Goal: Task Accomplishment & Management: Complete application form

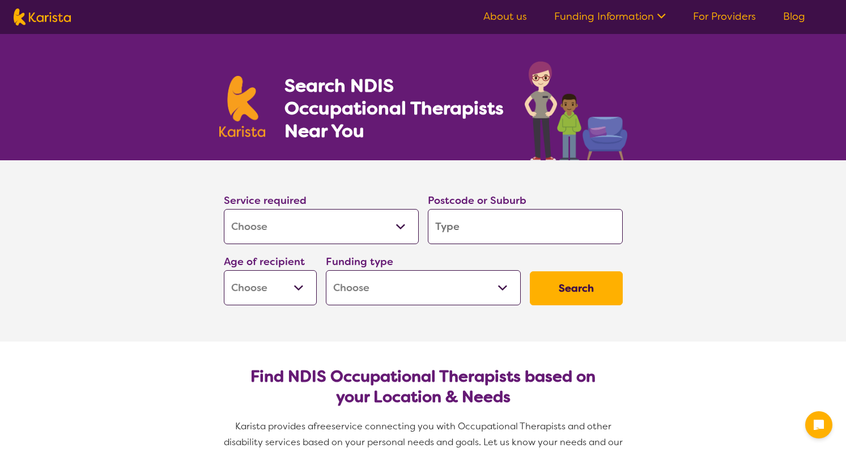
select select "[MEDICAL_DATA]"
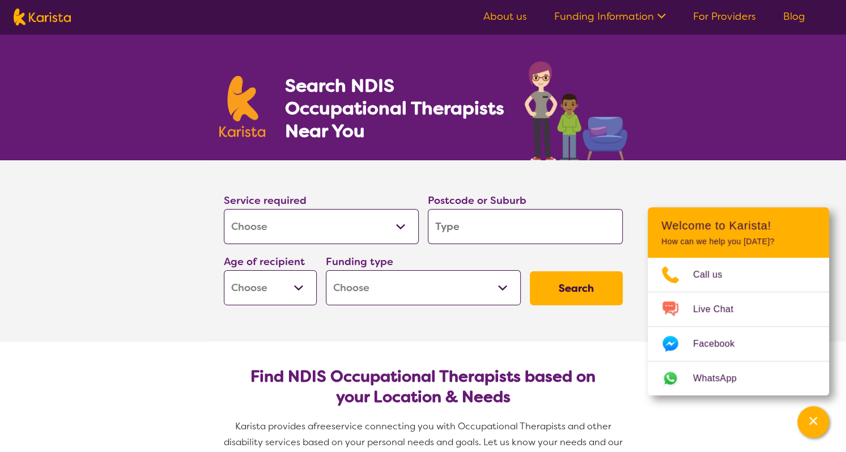
click at [483, 231] on input "search" at bounding box center [525, 226] width 195 height 35
type input "D"
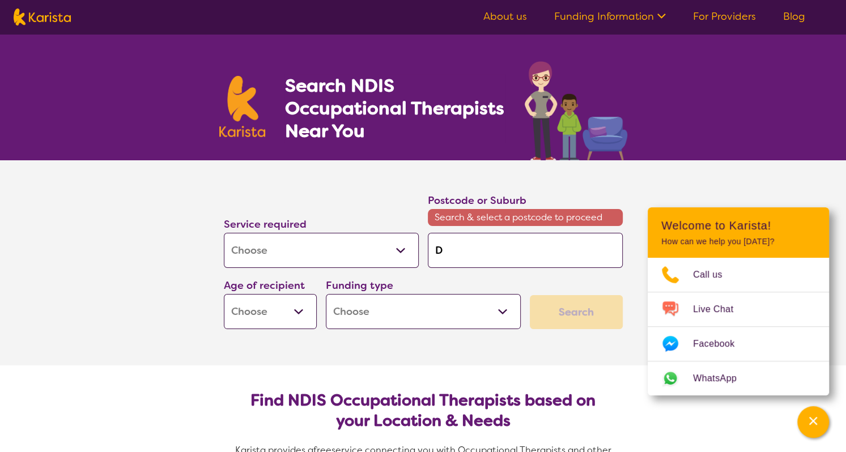
type input "Dr"
type input "Dri"
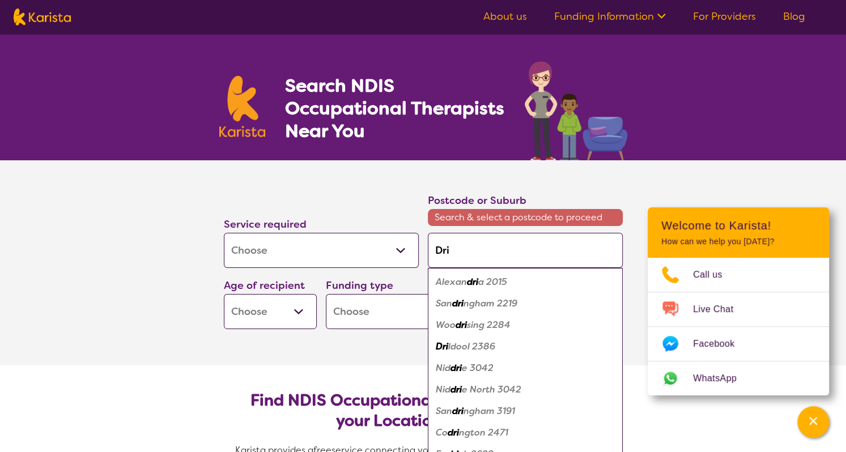
type input "Driv"
type input "Drive"
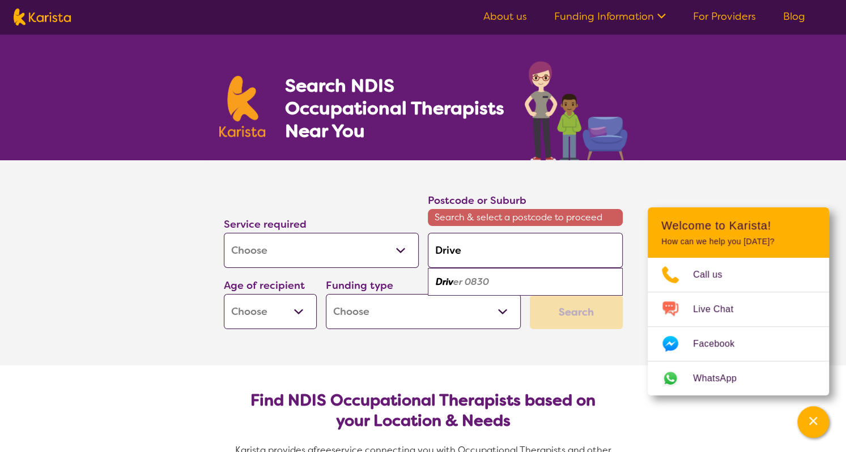
type input "Driver"
type input "Driver A"
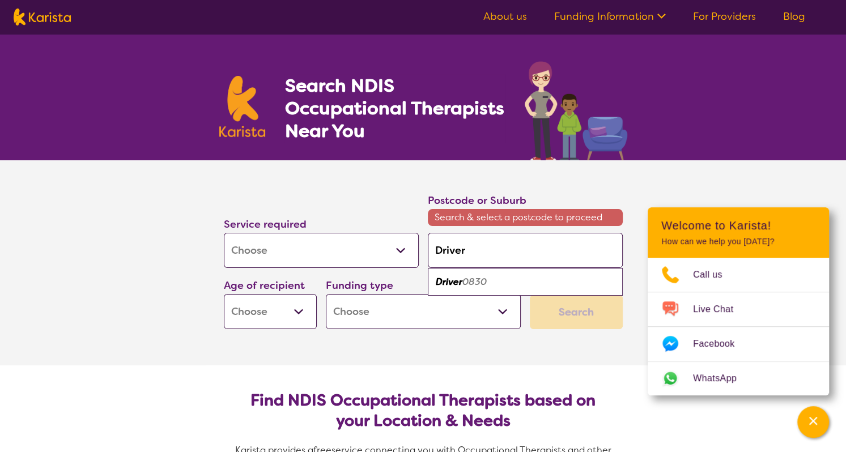
type input "Driver A"
type input "Driver As"
type input "Driver Ass"
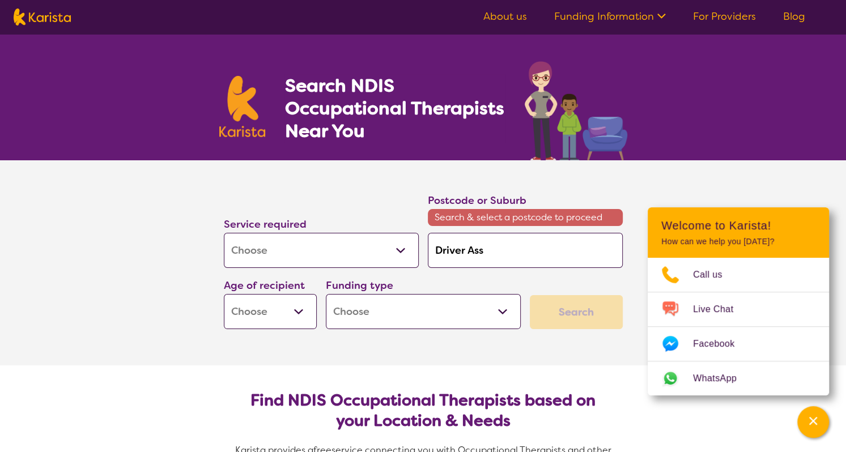
type input "Driver Asse"
type input "Driver Asses"
type input "Driver Assess"
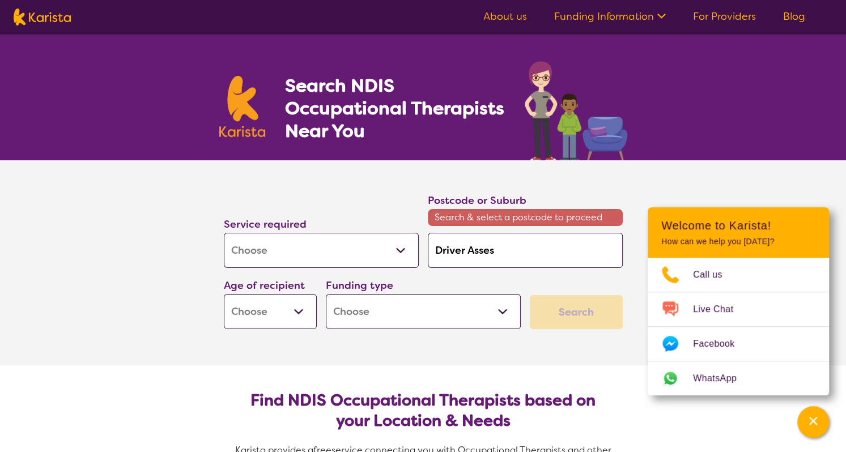
type input "Driver Assess"
type input "Driver Assessm"
type input "Driver Assessme"
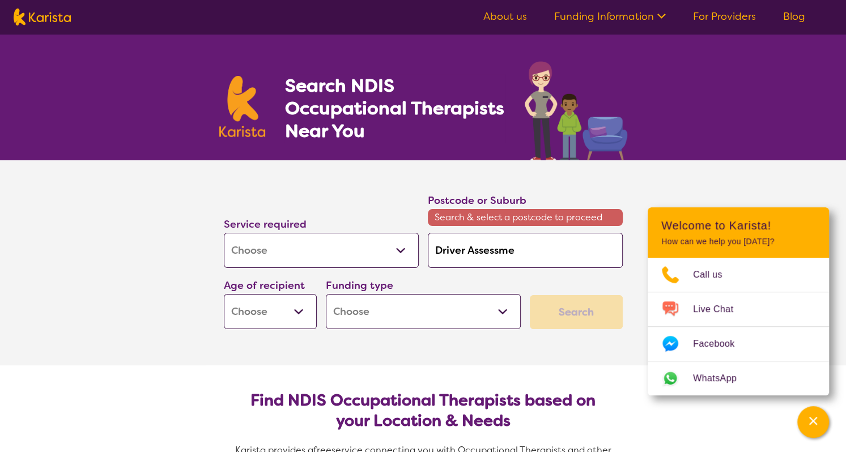
type input "Driver Assessmen"
type input "Driver Assessment"
drag, startPoint x: 552, startPoint y: 266, endPoint x: 439, endPoint y: 268, distance: 113.3
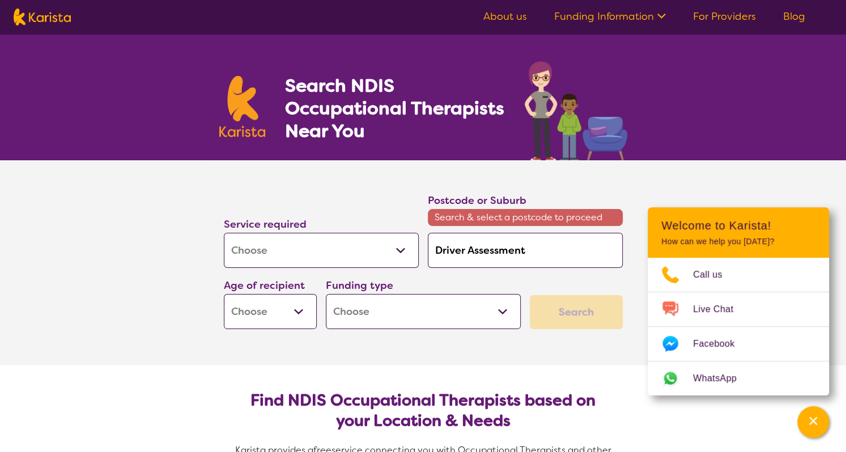
click at [439, 268] on input "Driver Assessment" at bounding box center [525, 250] width 195 height 35
type input "4"
type input "43"
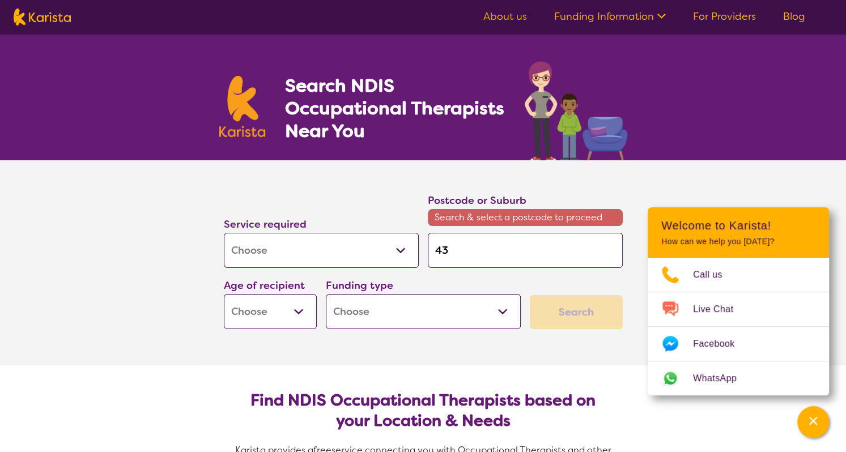
type input "430"
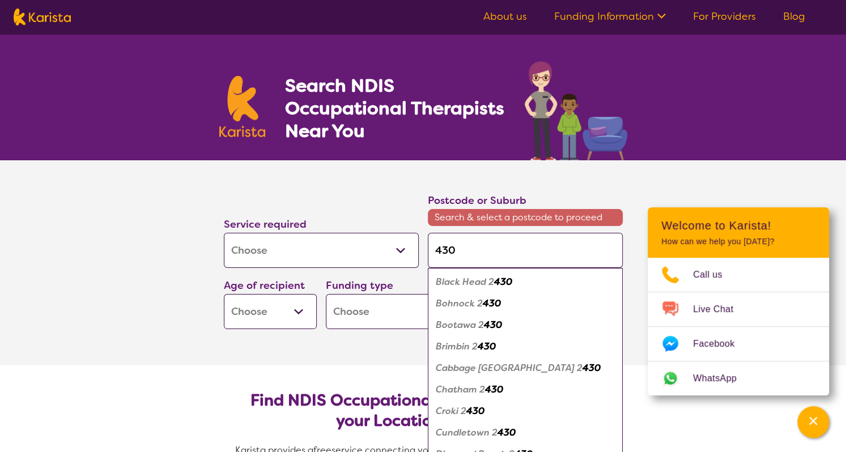
type input "4305"
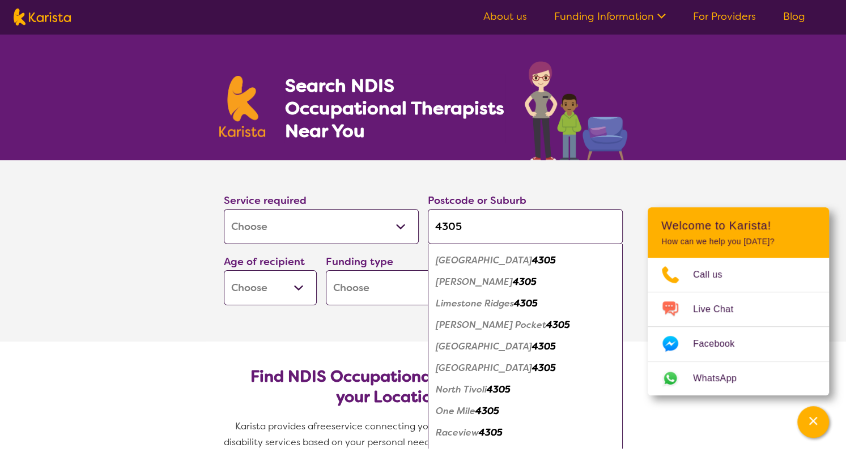
scroll to position [175, 0]
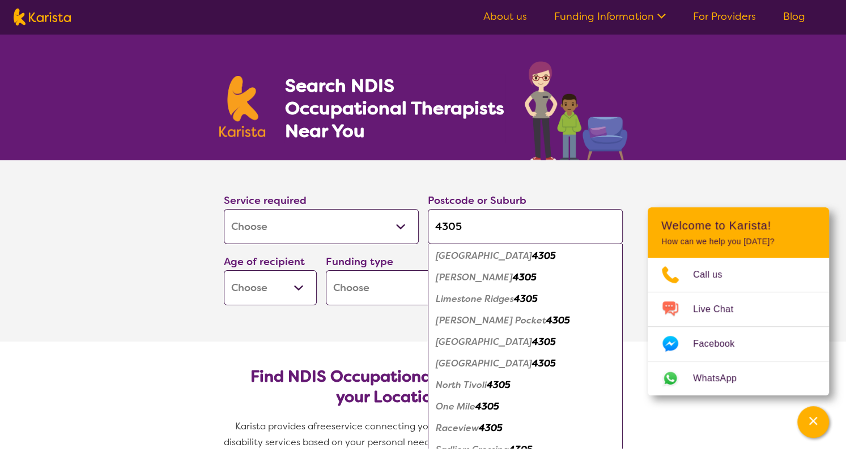
type input "4305"
click at [458, 434] on em "Raceview" at bounding box center [457, 428] width 43 height 12
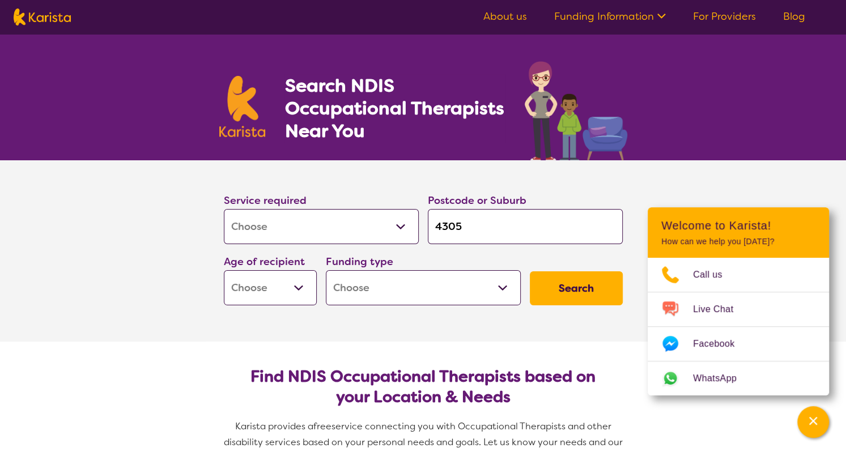
click at [302, 304] on select "Early Childhood - 0 to 9 Child - 10 to 11 Adolescent - 12 to 17 Adult - 18 to 6…" at bounding box center [270, 287] width 93 height 35
select select "AG"
click at [224, 288] on select "Early Childhood - 0 to 9 Child - 10 to 11 Adolescent - 12 to 17 Adult - 18 to 6…" at bounding box center [270, 287] width 93 height 35
select select "AG"
click at [501, 305] on select "Home Care Package (HCP) National Disability Insurance Scheme (NDIS) I don't know" at bounding box center [423, 287] width 195 height 35
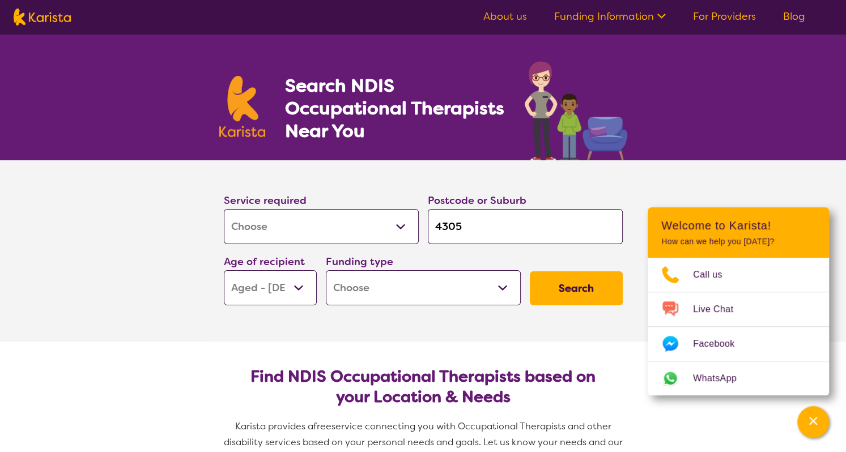
select select "i-don-t-know"
click at [326, 288] on select "Home Care Package (HCP) National Disability Insurance Scheme (NDIS) I don't know" at bounding box center [423, 287] width 195 height 35
select select "i-don-t-know"
click at [579, 299] on button "Search" at bounding box center [576, 288] width 93 height 34
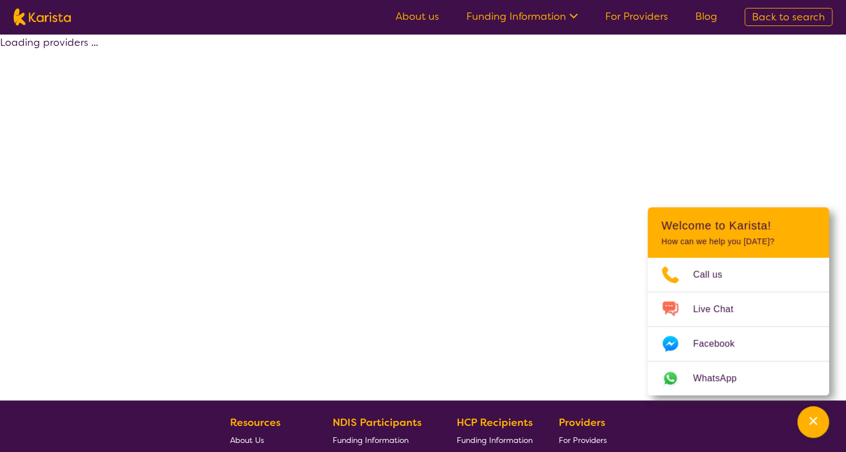
select select "[MEDICAL_DATA]"
select select "AG"
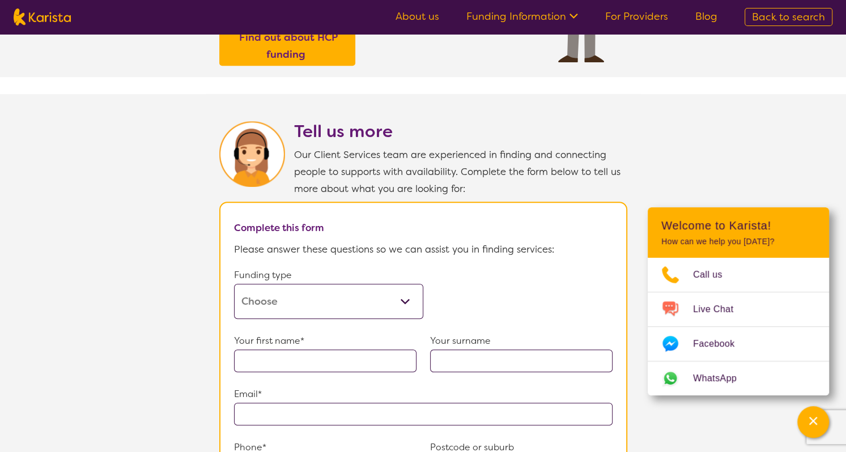
scroll to position [510, 0]
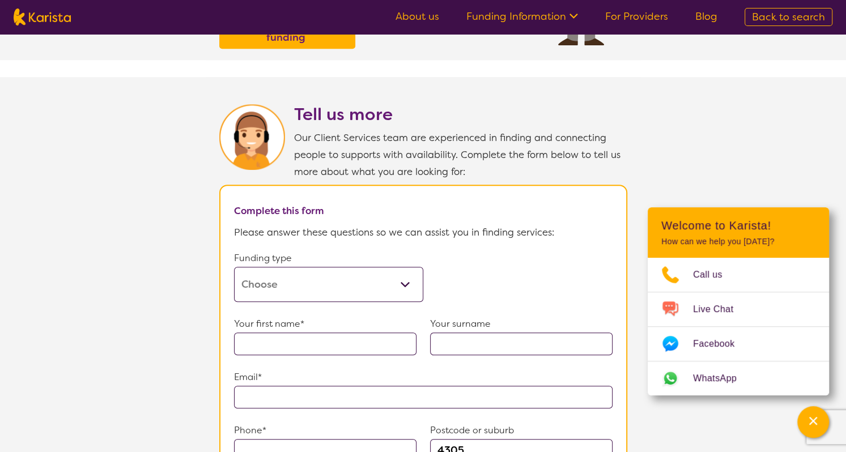
click at [405, 302] on select "Home Care Package (HCP) Home Care Package - Level 1 Home Care Package - Level 2…" at bounding box center [328, 284] width 189 height 35
select select "i-don-t-know"
click at [234, 302] on select "Home Care Package (HCP) Home Care Package - Level 1 Home Care Package - Level 2…" at bounding box center [328, 284] width 189 height 35
click at [255, 355] on input "text" at bounding box center [325, 344] width 182 height 23
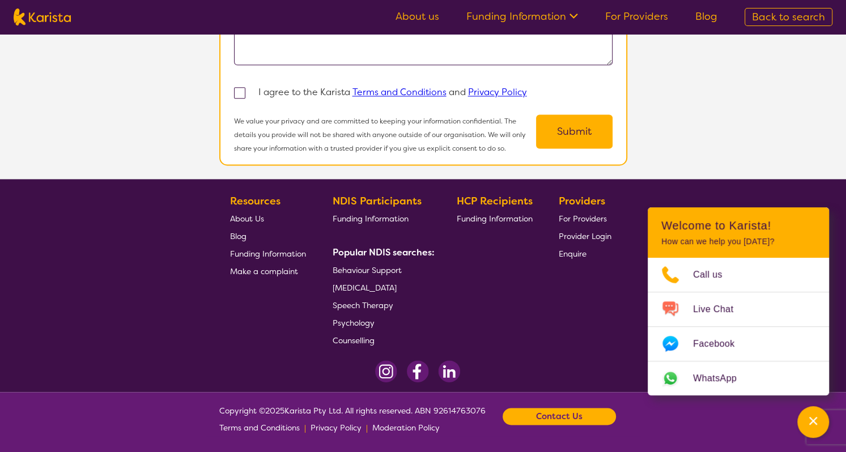
scroll to position [1190, 0]
